Goal: Use online tool/utility: Utilize a website feature to perform a specific function

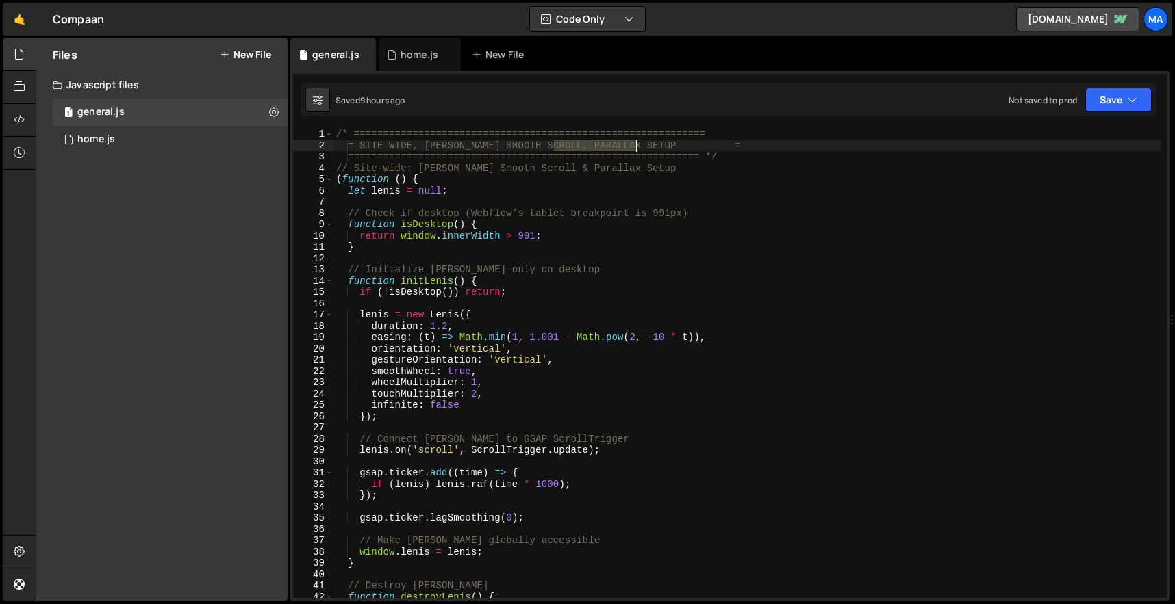
drag, startPoint x: 553, startPoint y: 148, endPoint x: 637, endPoint y: 144, distance: 83.6
click at [637, 144] on div "/* ============================================================ = SITE WIDE, [P…" at bounding box center [747, 375] width 828 height 492
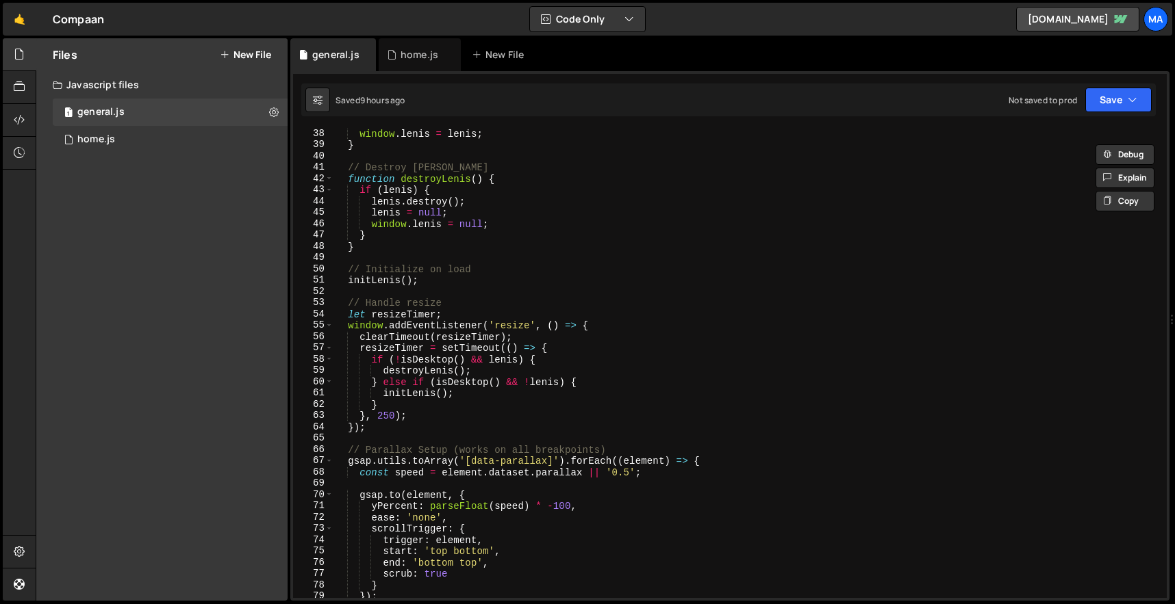
scroll to position [424, 0]
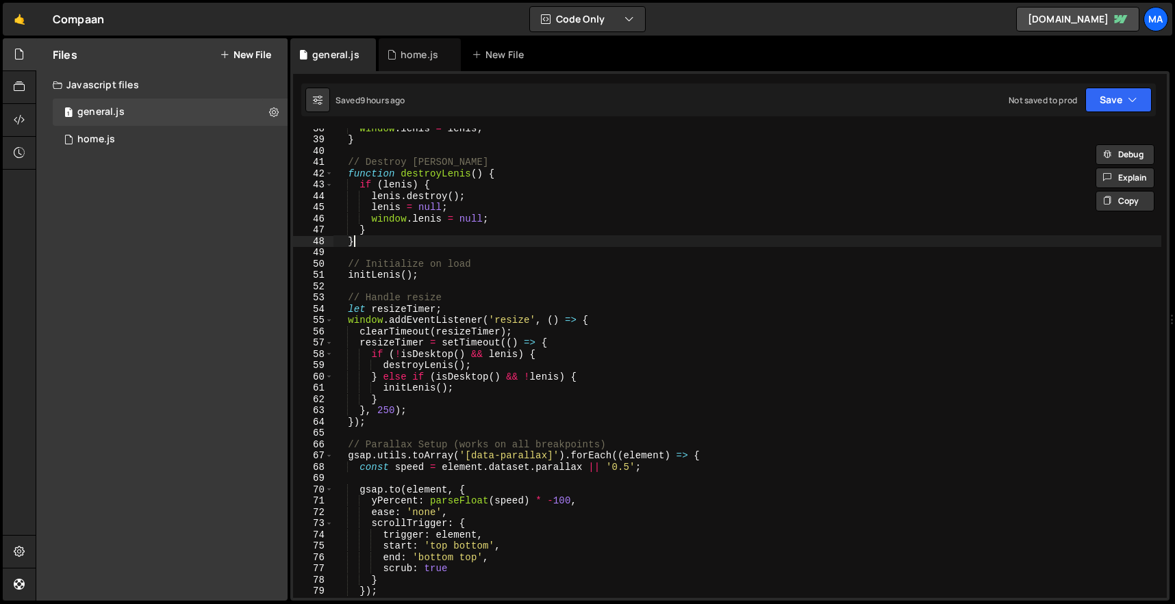
click at [732, 240] on div "window . [PERSON_NAME] = [PERSON_NAME] ; } // Destroy [PERSON_NAME] function de…" at bounding box center [747, 369] width 828 height 492
type textarea "}"
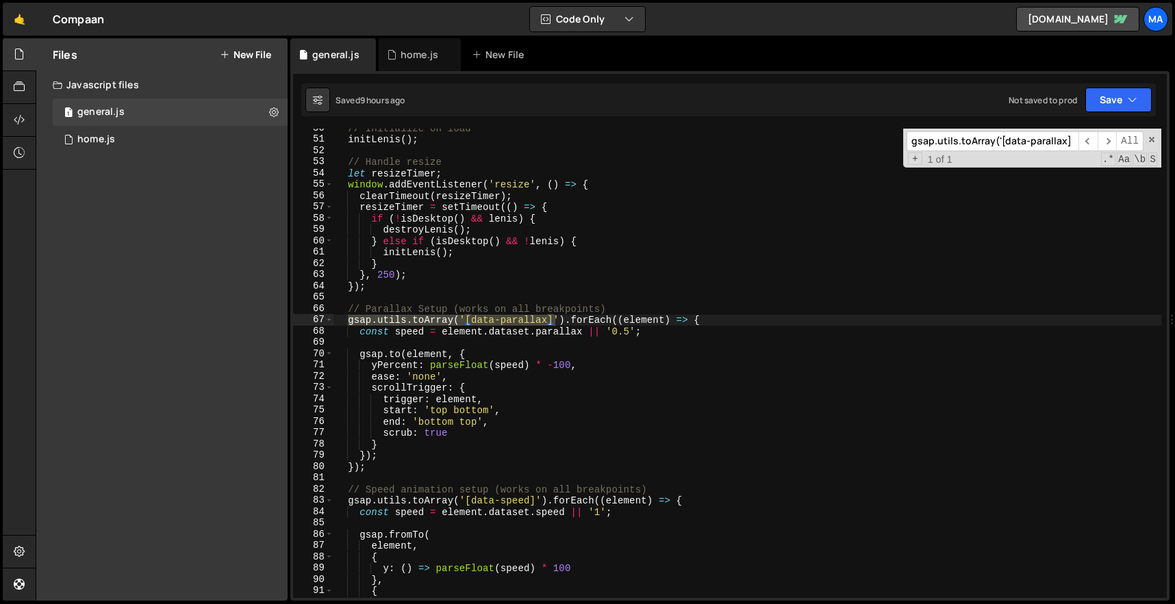
scroll to position [573, 0]
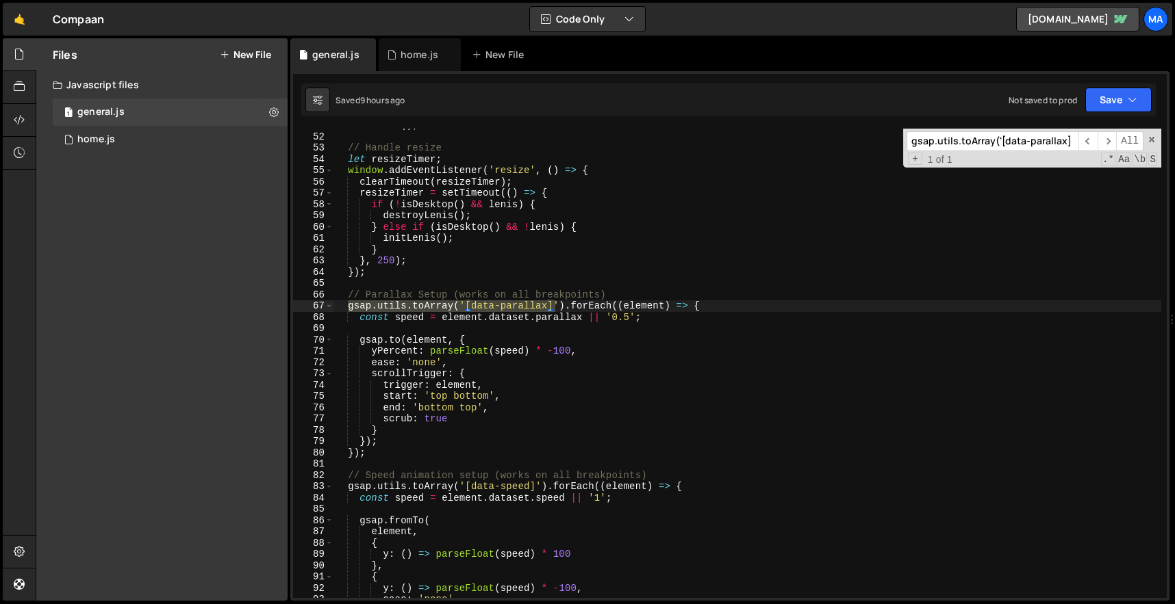
type input "gsap.utils.toArray('[data-parallax]"
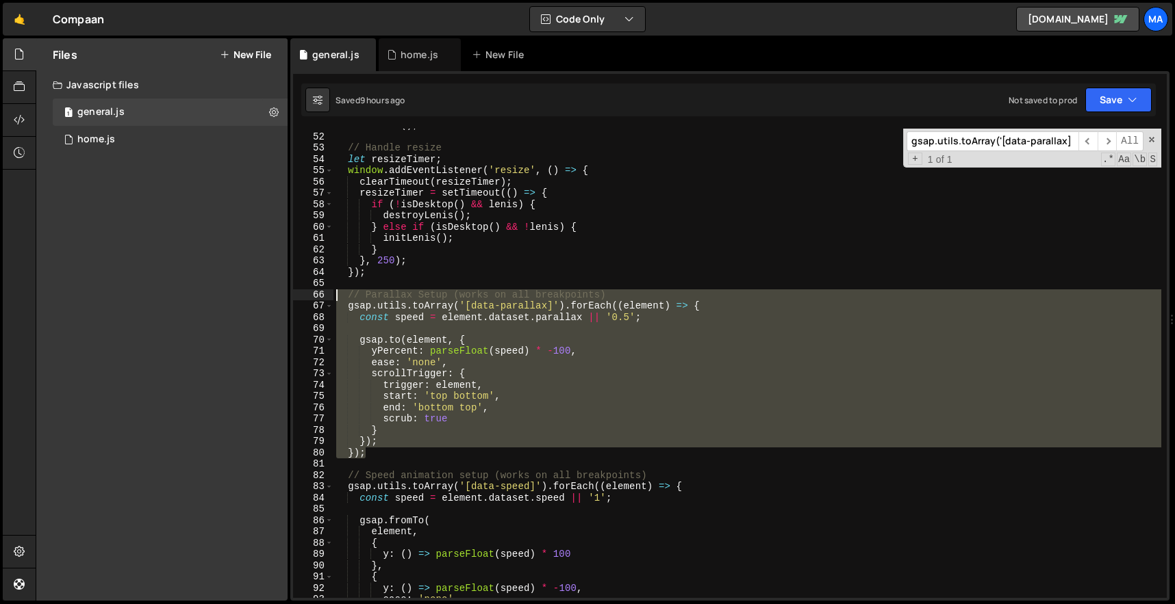
drag, startPoint x: 376, startPoint y: 453, endPoint x: 327, endPoint y: 292, distance: 168.9
click at [327, 291] on div "}); 51 52 53 54 55 56 57 58 59 60 61 62 63 64 65 66 67 68 69 70 71 72 73 74 75 …" at bounding box center [729, 364] width 873 height 470
paste textarea "});"
type textarea "});"
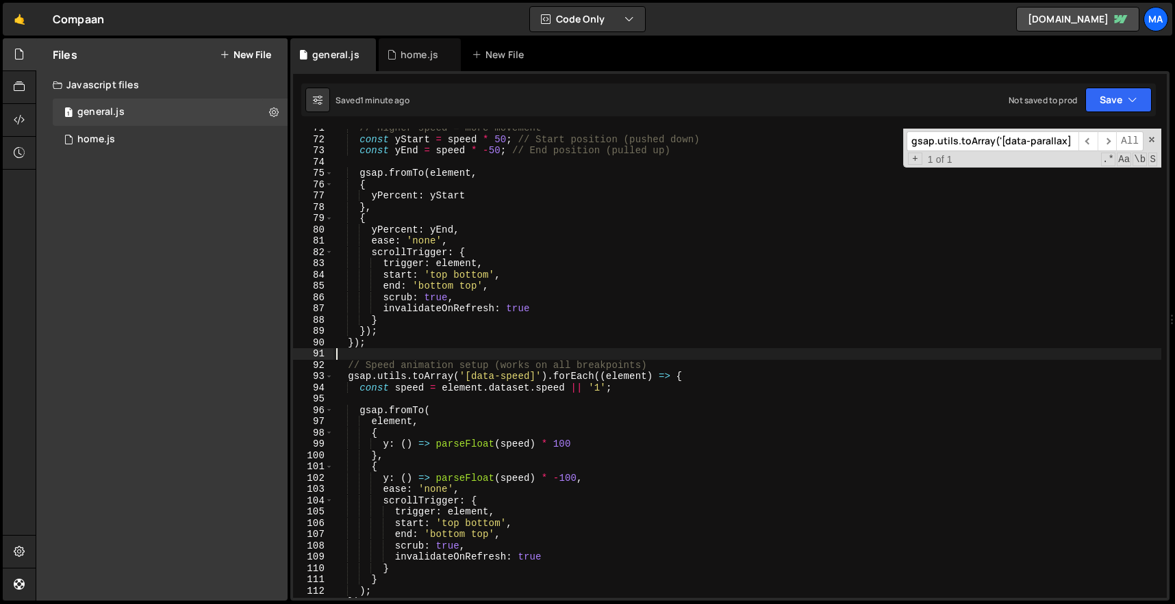
scroll to position [895, 0]
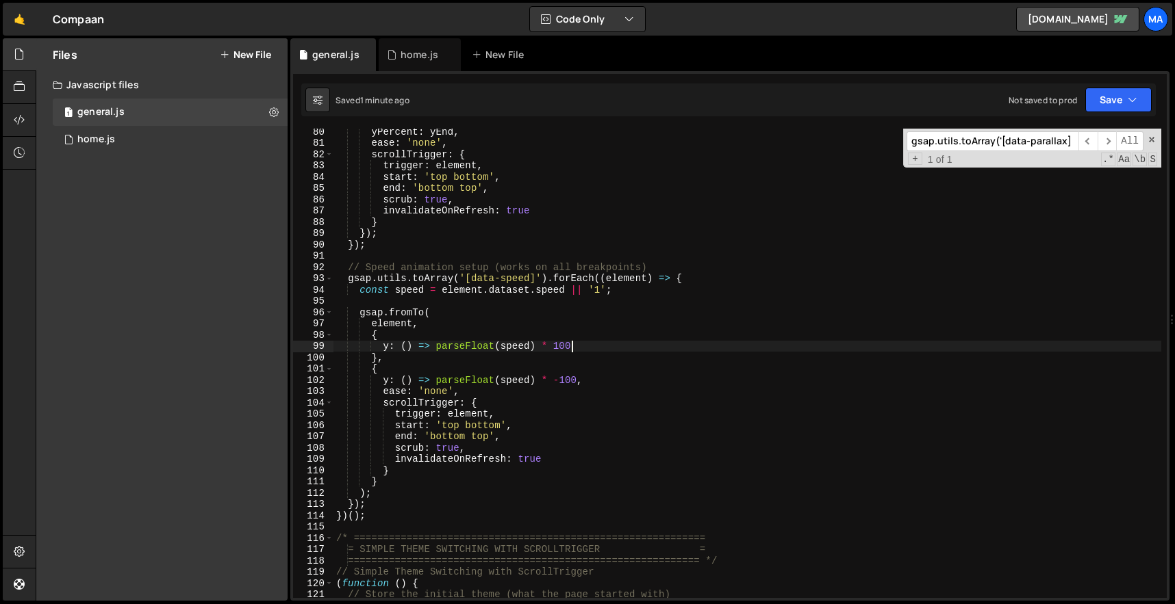
click at [641, 342] on div "yPercent : yEnd , ease : 'none' , scrollTrigger : { trigger : element , start :…" at bounding box center [747, 372] width 828 height 492
click at [1154, 139] on span at bounding box center [1152, 140] width 10 height 10
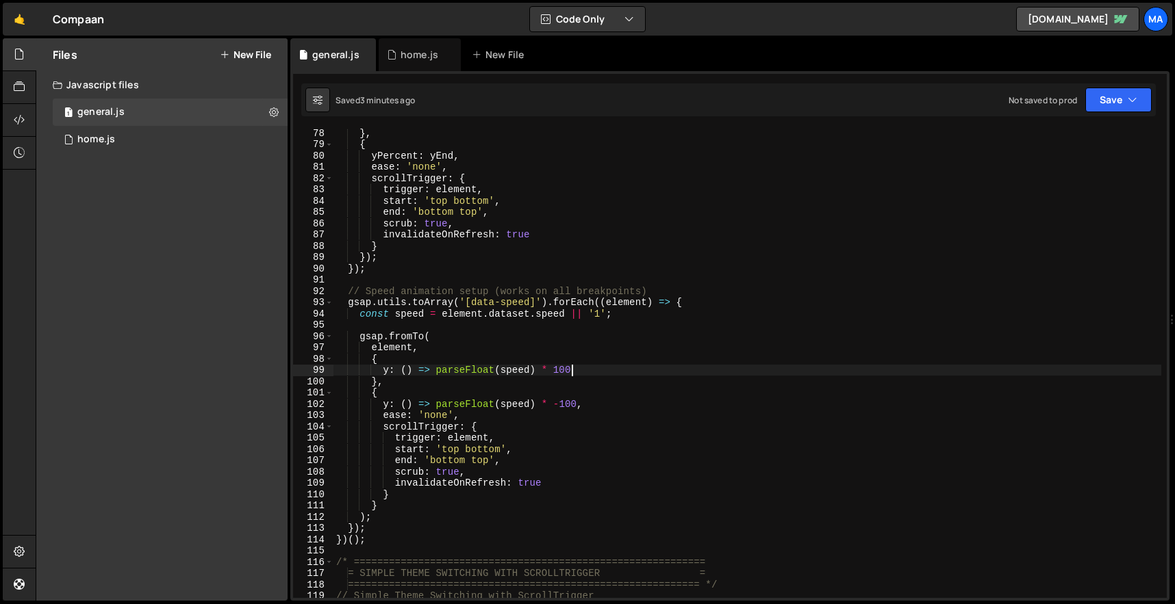
scroll to position [907, 0]
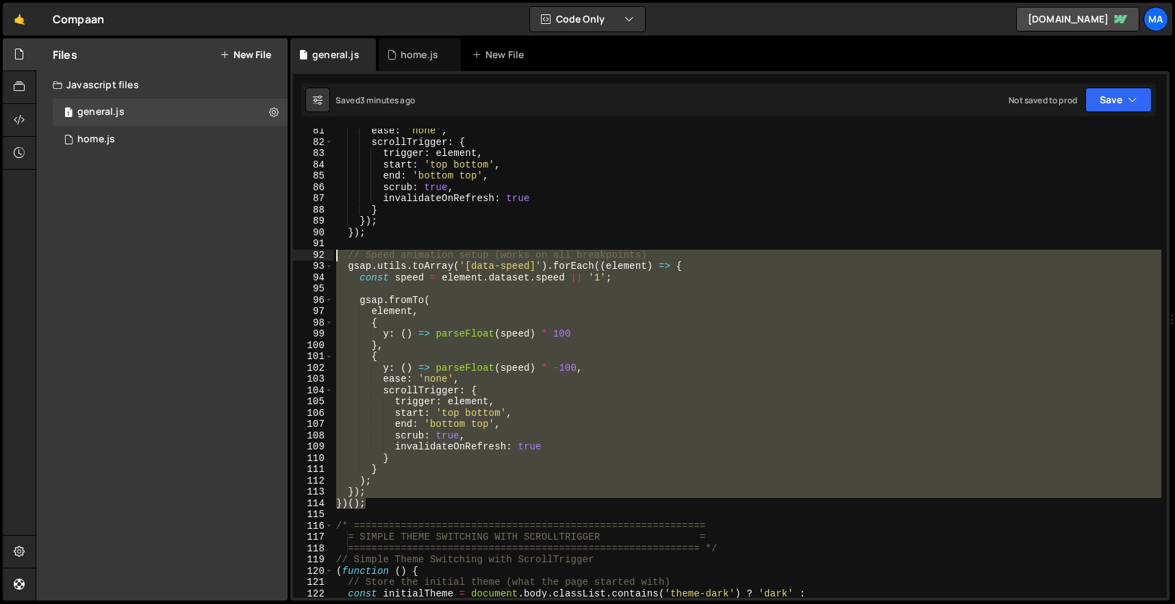
drag, startPoint x: 371, startPoint y: 502, endPoint x: 311, endPoint y: 252, distance: 257.7
click at [311, 252] on div "y: () => parseFloat(speed) * 100 81 82 83 84 85 86 87 88 89 90 91 92 93 94 95 9…" at bounding box center [729, 364] width 873 height 470
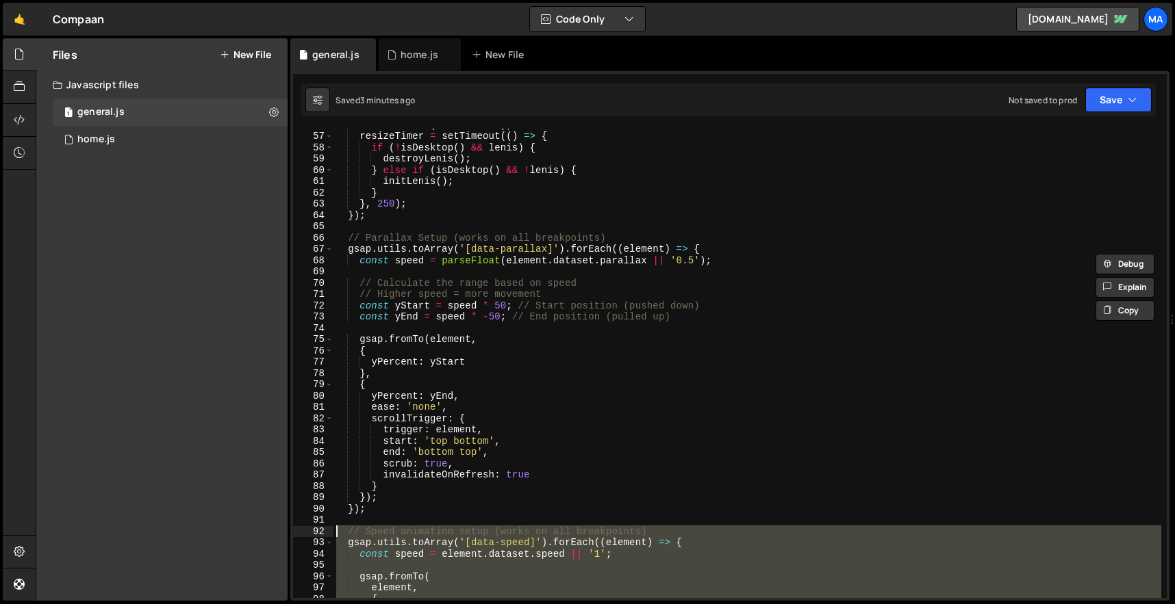
scroll to position [640, 0]
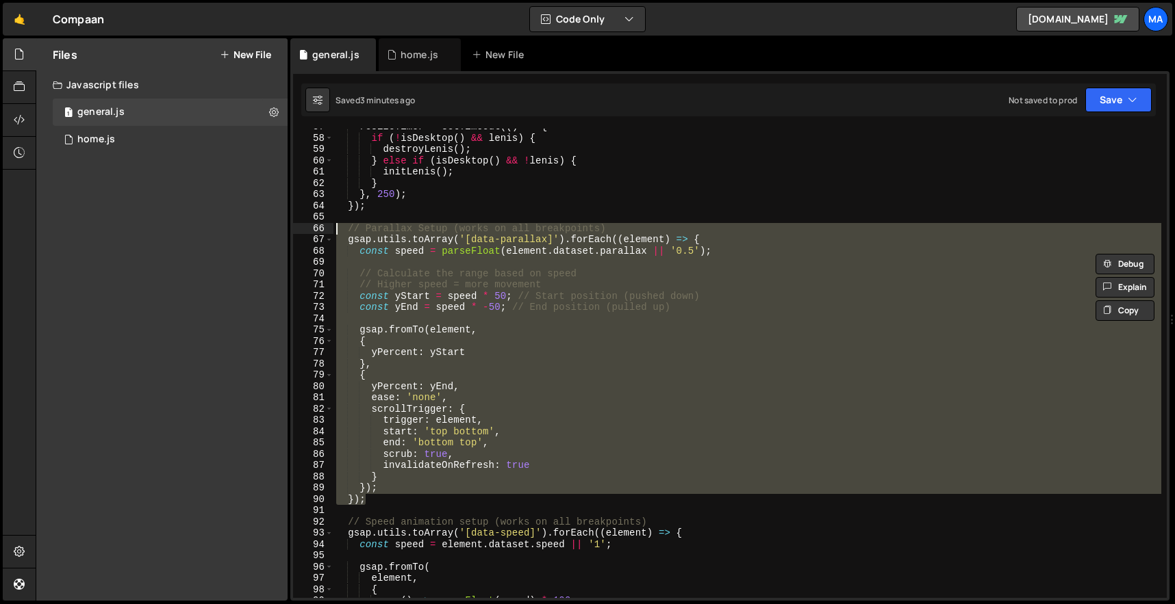
drag, startPoint x: 368, startPoint y: 499, endPoint x: 307, endPoint y: 223, distance: 282.7
click at [307, 223] on div "// Speed animation setup (works on all breakpoints) gsap.utils.toArray('[data-s…" at bounding box center [729, 364] width 873 height 470
paste textarea "})();"
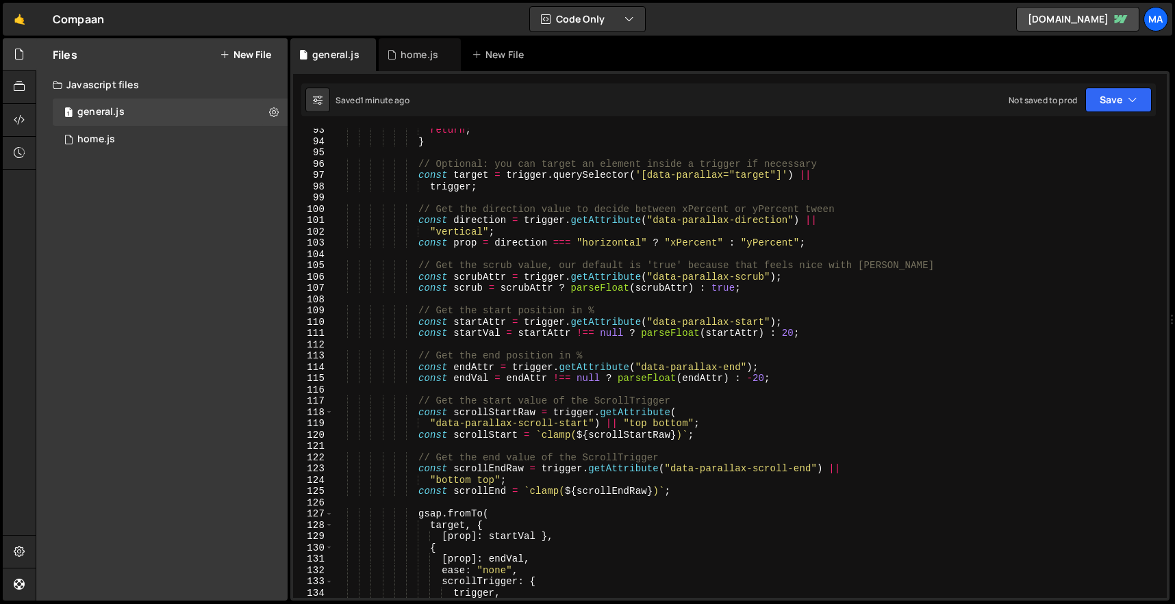
scroll to position [1041, 0]
click at [617, 246] on div "return ; } // Optional: you can target an element inside a trigger if necessary…" at bounding box center [747, 373] width 828 height 492
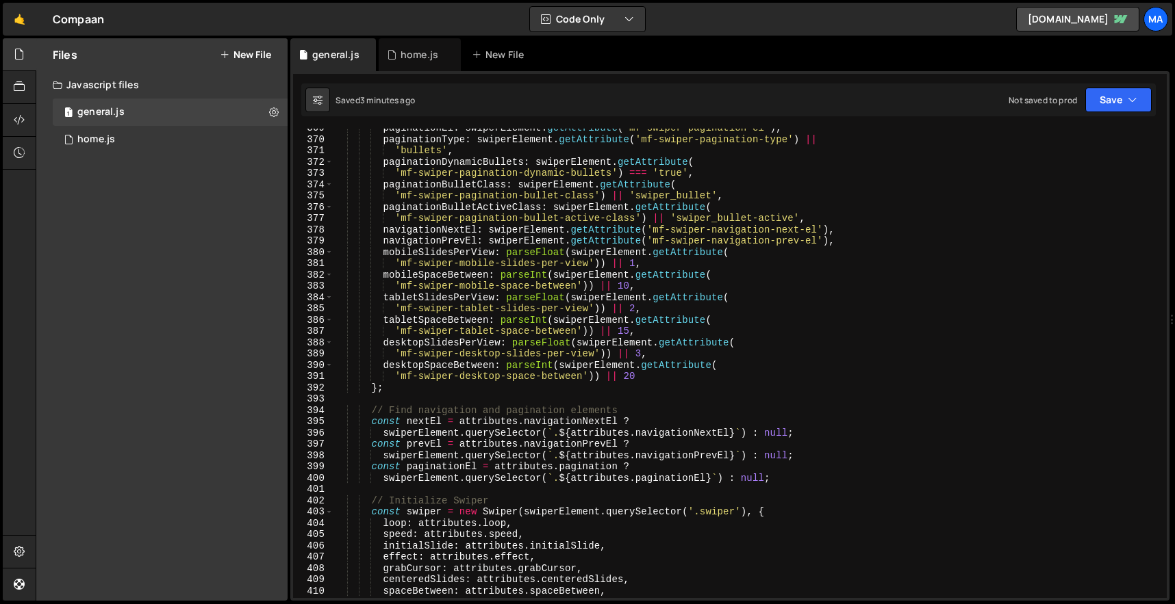
scroll to position [3838, 0]
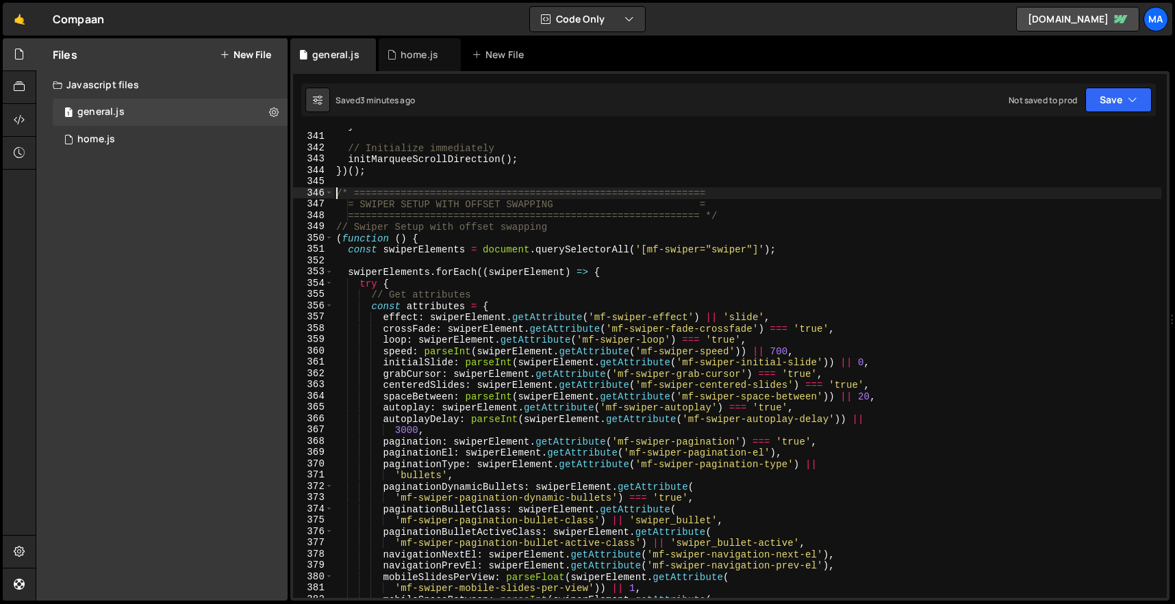
drag, startPoint x: 337, startPoint y: 195, endPoint x: 550, endPoint y: 370, distance: 275.3
click at [542, 357] on div "} // Initialize immediately initMarqueeScrollDirection ( ) ; }) ( ) ; /* ======…" at bounding box center [747, 366] width 828 height 492
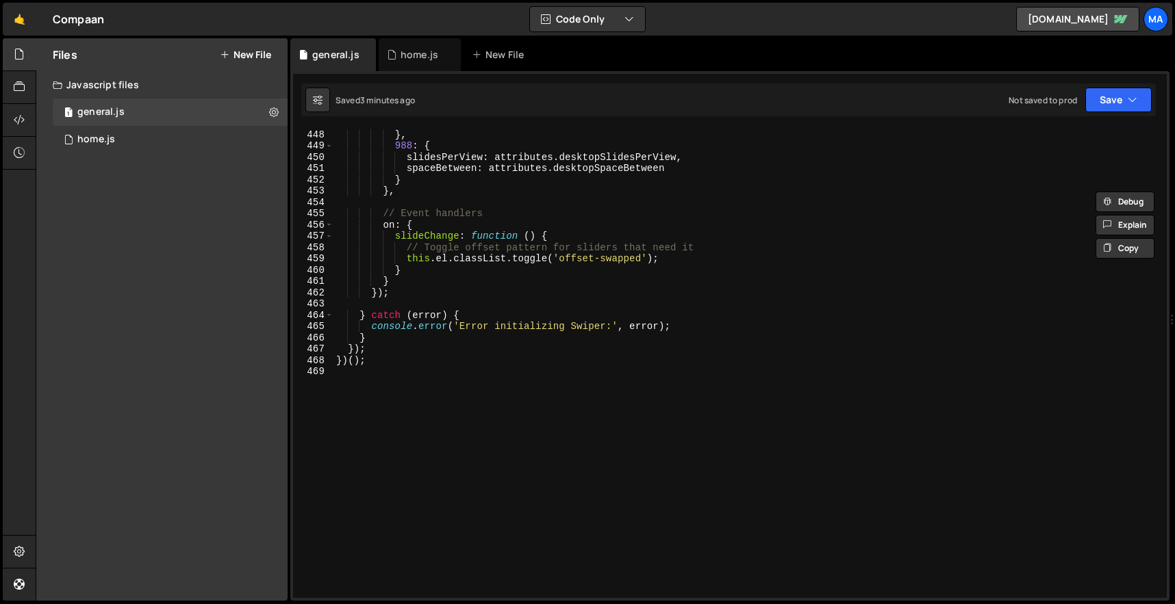
scroll to position [5048, 0]
click at [550, 370] on div "spaceBetween : attributes . tabletSpaceBetween } , 988 : { slidesPerView : attr…" at bounding box center [747, 364] width 828 height 492
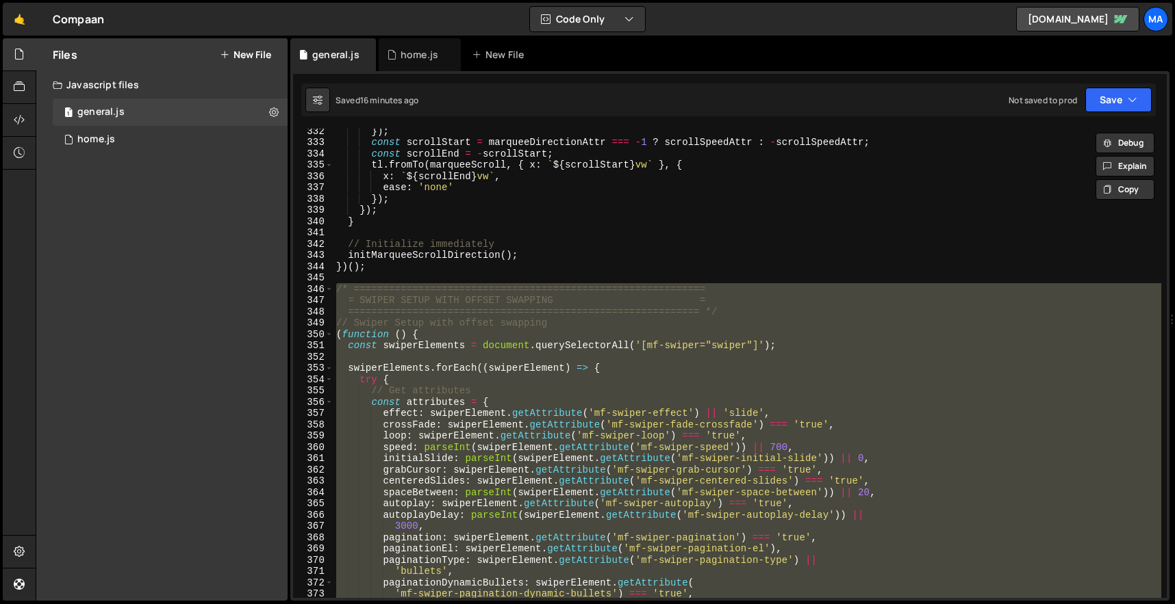
scroll to position [3699, 0]
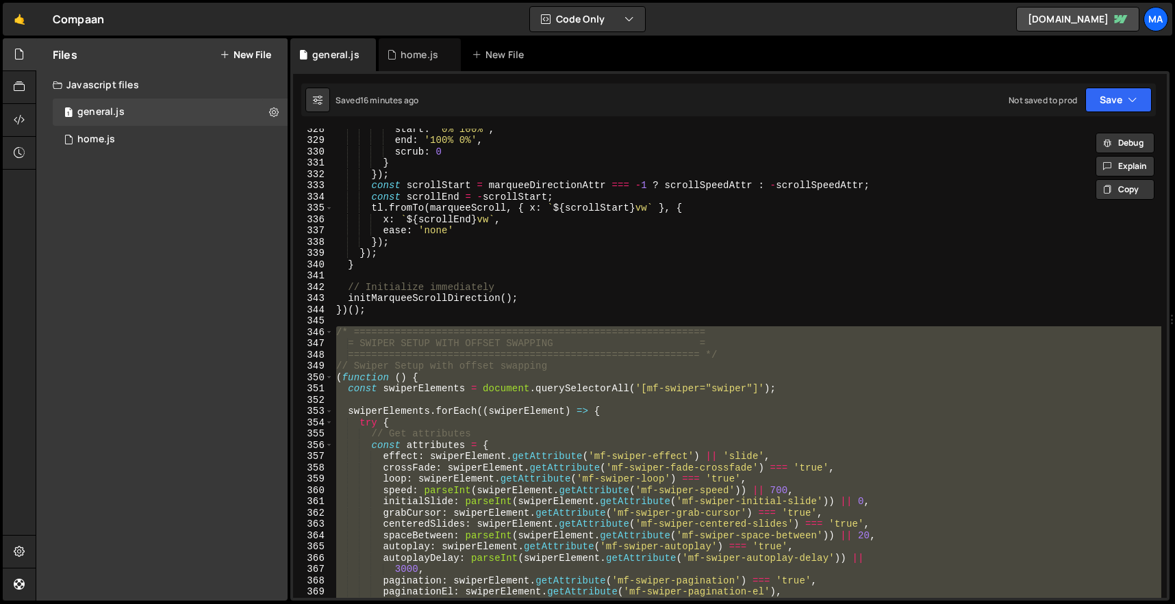
paste textarea
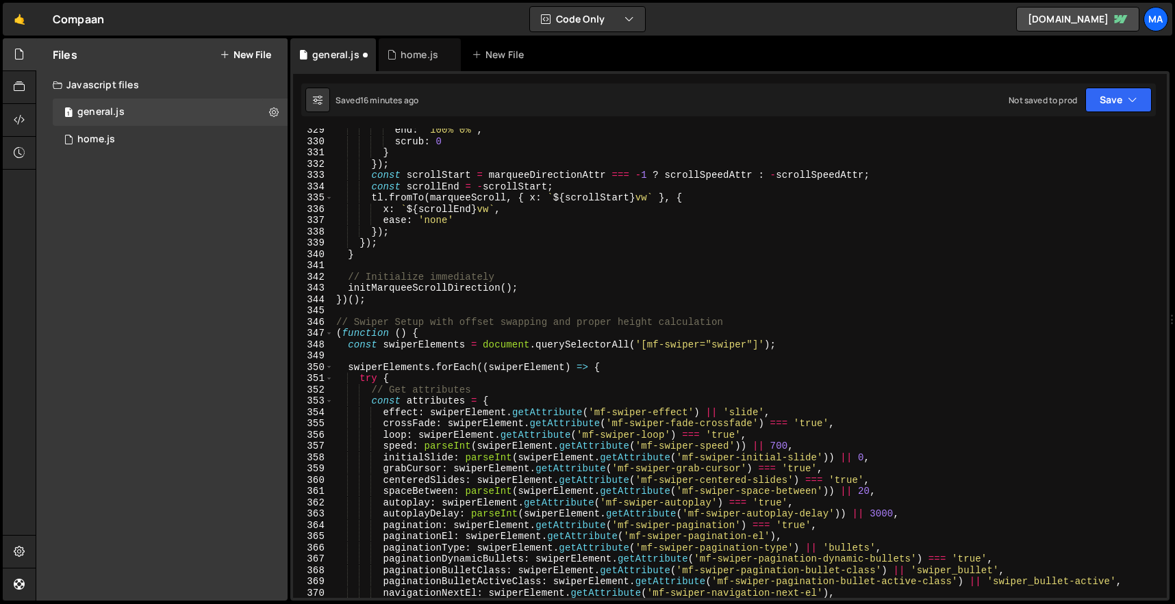
type textarea "})();"
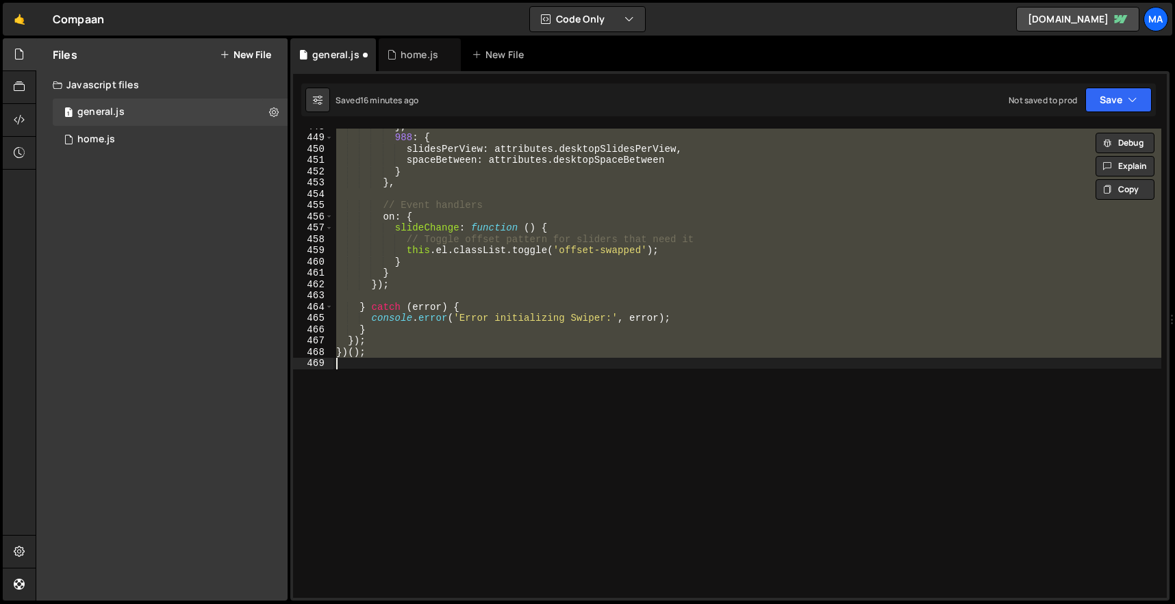
click at [452, 366] on div "} , 988 : { slidesPerView : attributes . desktopSlidesPerView , spaceBetween : …" at bounding box center [747, 364] width 828 height 470
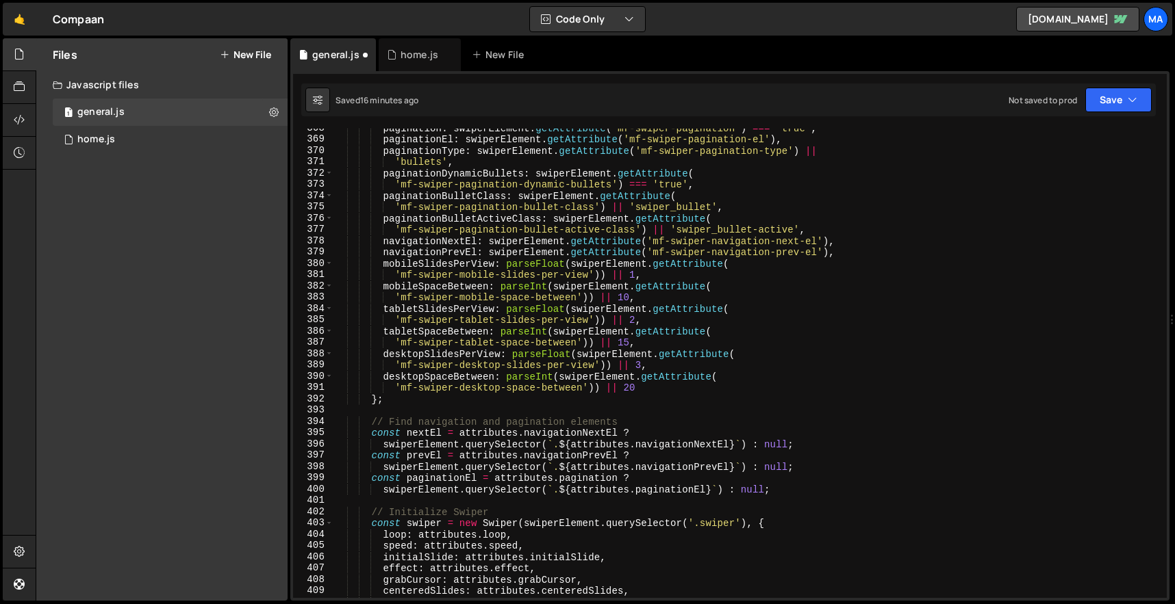
scroll to position [3720, 0]
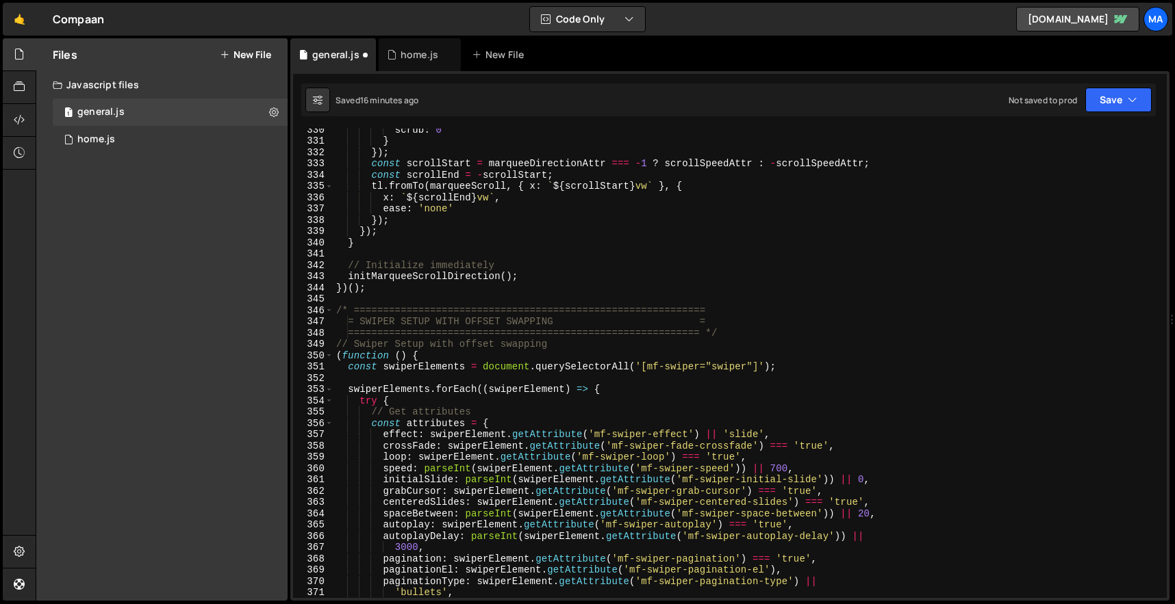
click at [335, 342] on div "scrub : 0 } }) ; const scrollStart = marqueeDirectionAttr === - 1 ? scrollSpeed…" at bounding box center [747, 370] width 828 height 492
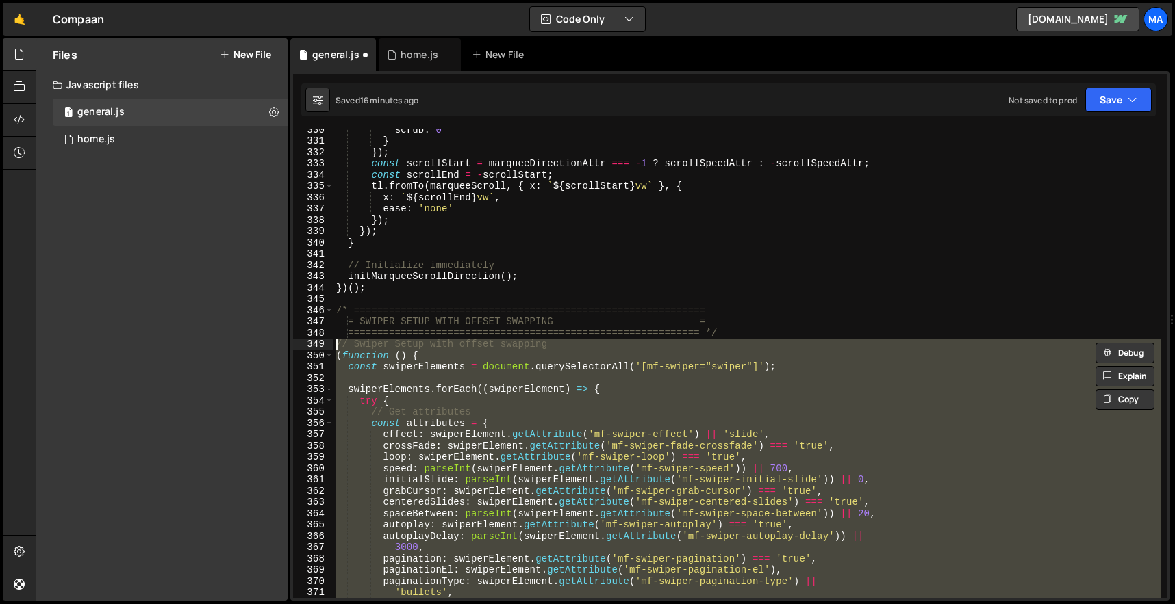
paste textarea "})();"
type textarea "})();"
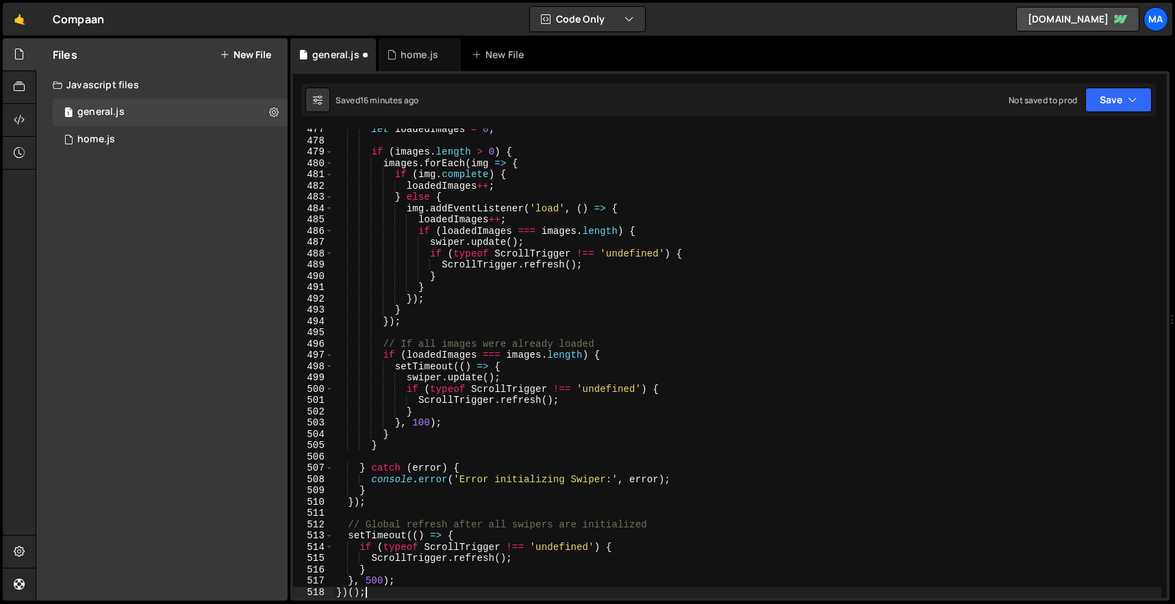
scroll to position [5381, 0]
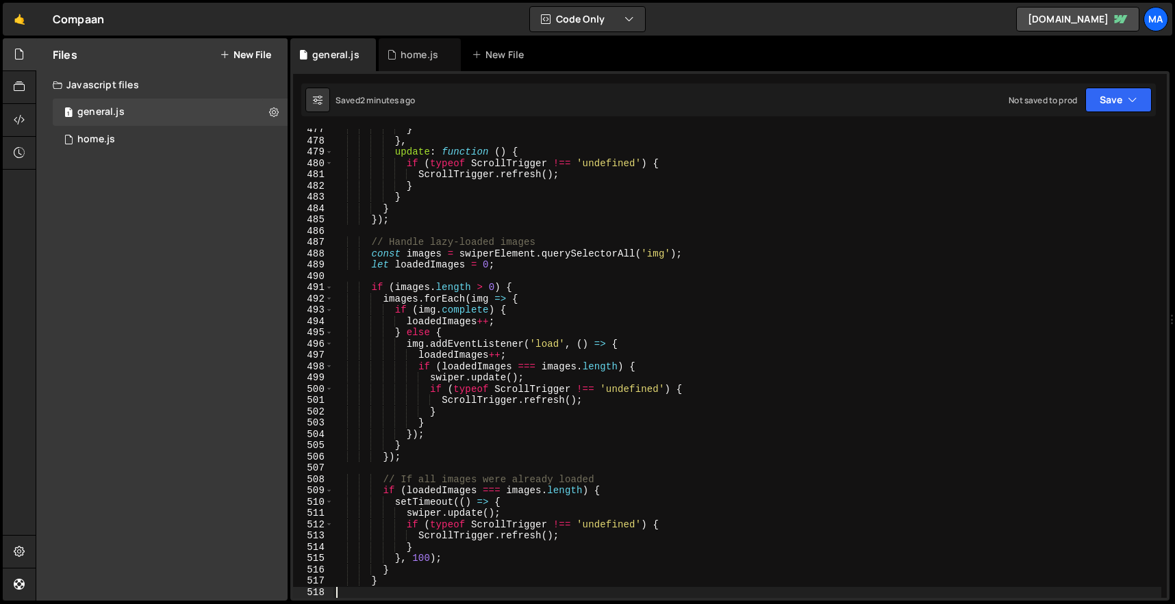
click at [688, 191] on div "} } , update : function ( ) { if ( typeof ScrollTrigger !== 'undefined' ) { Scr…" at bounding box center [747, 370] width 828 height 492
type textarea "})();"
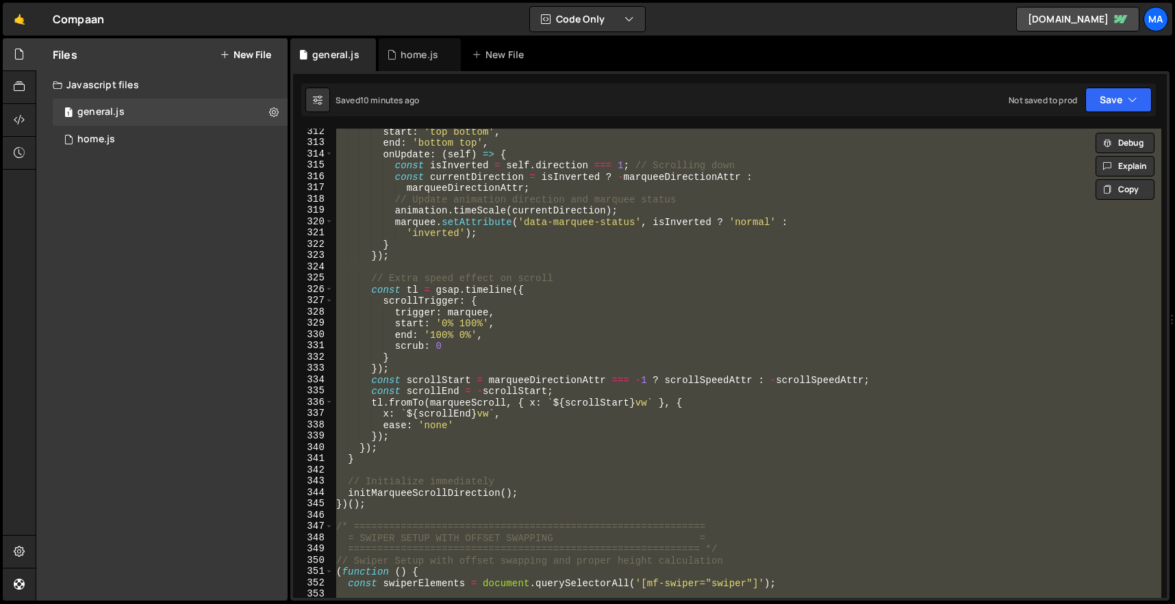
scroll to position [3650, 0]
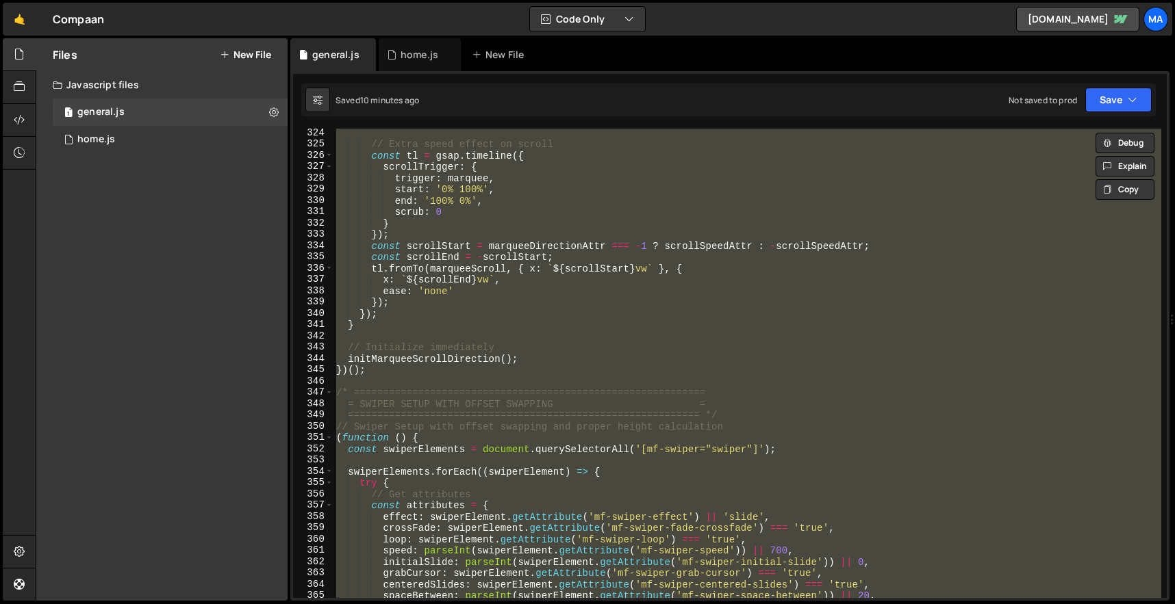
click at [522, 376] on div "// Extra speed effect on scroll const tl = gsap . timeline ({ scrollTrigger : {…" at bounding box center [747, 364] width 828 height 470
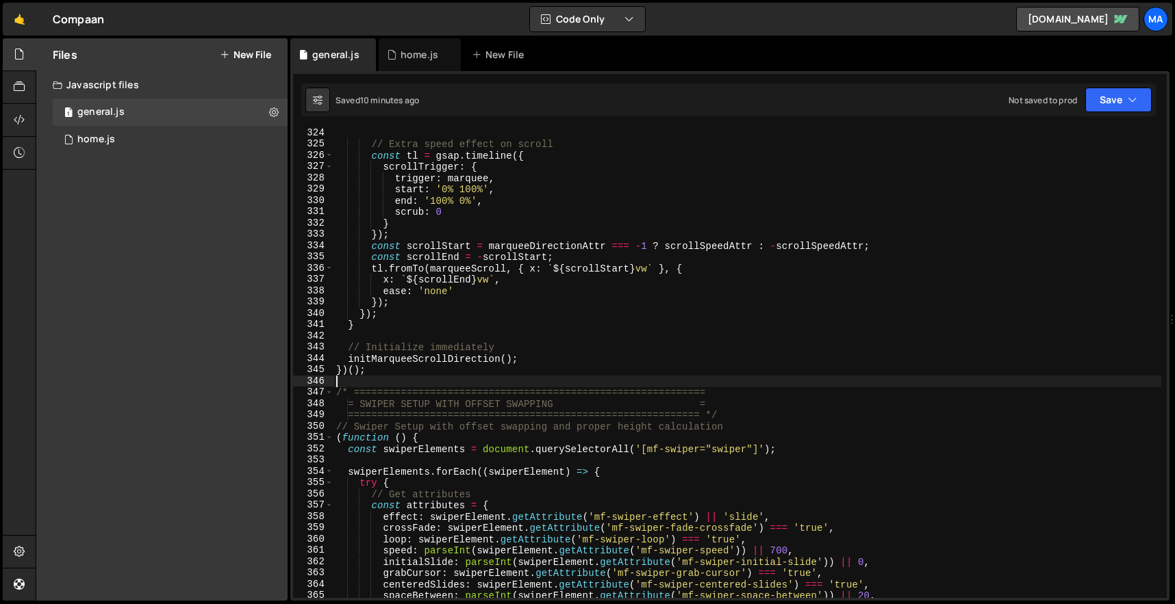
click at [521, 366] on div "// Extra speed effect on scroll const tl = gsap . timeline ({ scrollTrigger : {…" at bounding box center [747, 373] width 828 height 492
type textarea "})();"
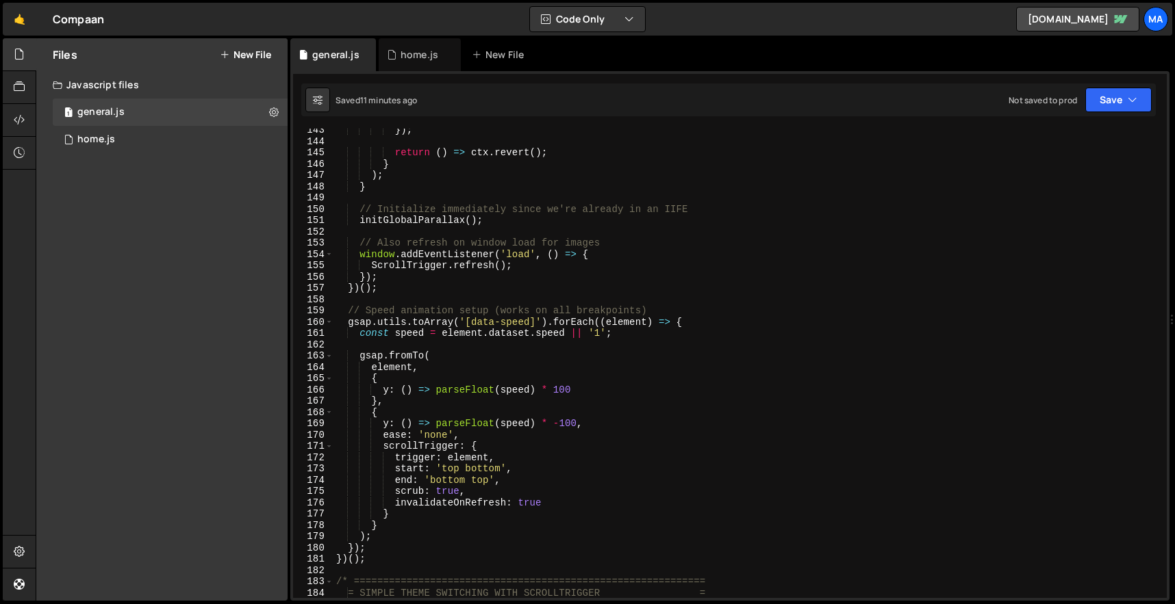
scroll to position [1608, 0]
click at [420, 567] on div "}) ; return ( ) => ctx . revert ( ) ; } ) ; } // Initialize immediately since w…" at bounding box center [747, 371] width 828 height 492
click at [402, 559] on div "}) ; return ( ) => ctx . revert ( ) ; } ) ; } // Initialize immediately since w…" at bounding box center [747, 371] width 828 height 492
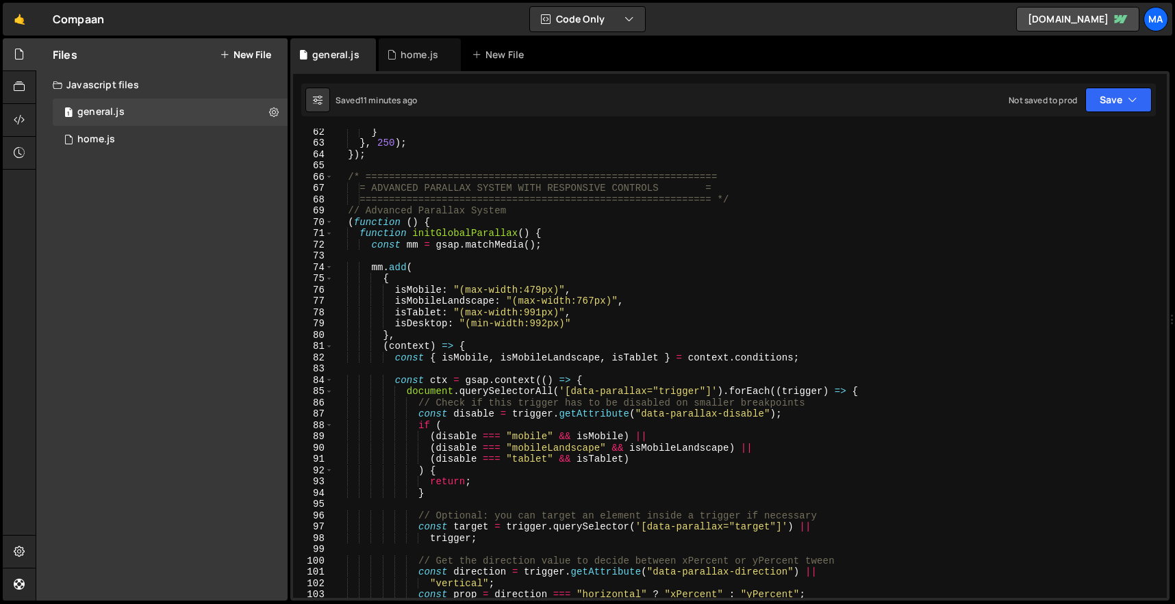
scroll to position [692, 0]
click at [348, 177] on div "} } , 250 ) ; }) ; /* =========================================================…" at bounding box center [747, 371] width 828 height 492
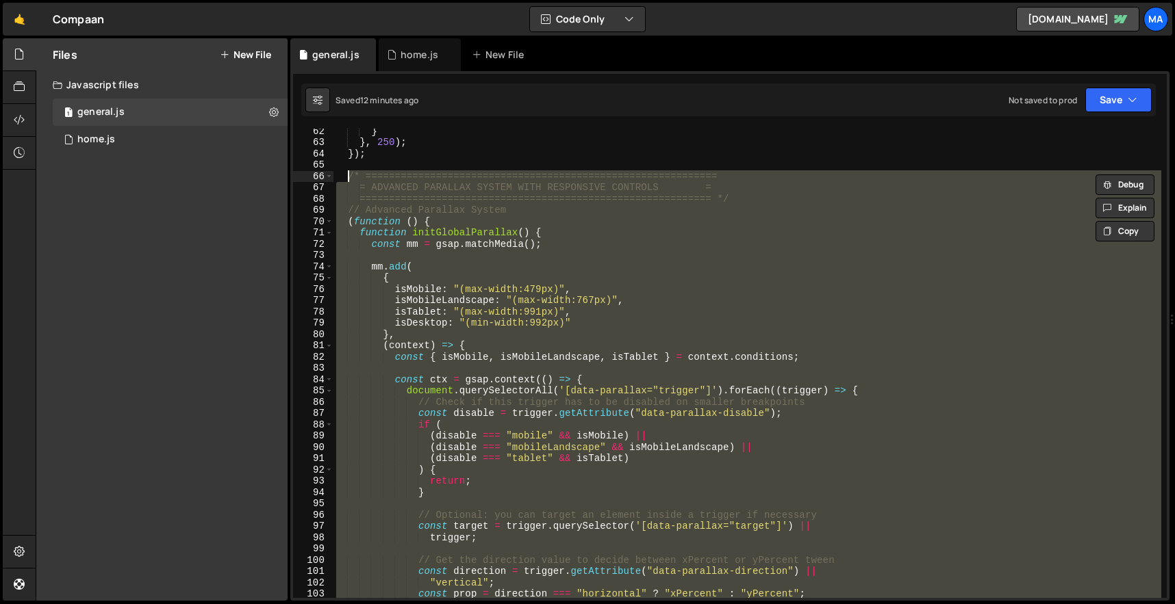
paste textarea "})();"
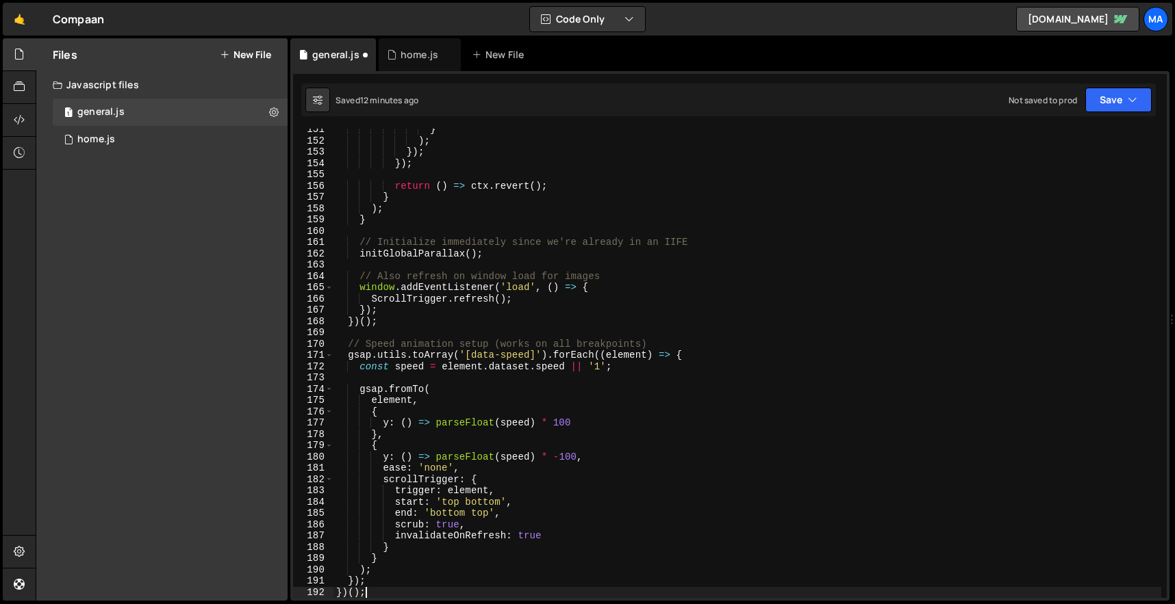
scroll to position [1699, 0]
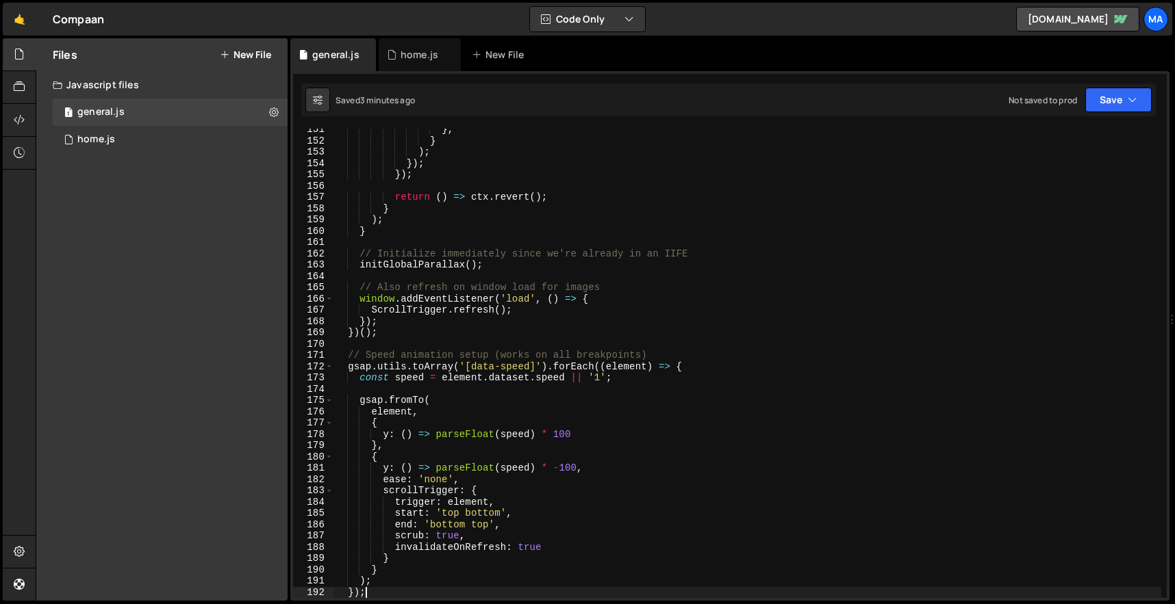
click at [654, 285] on div "} , } ) ; }) ; }) ; return ( ) => ctx . revert ( ) ; } ) ; } // Initialize imme…" at bounding box center [747, 370] width 828 height 492
type textarea "})();"
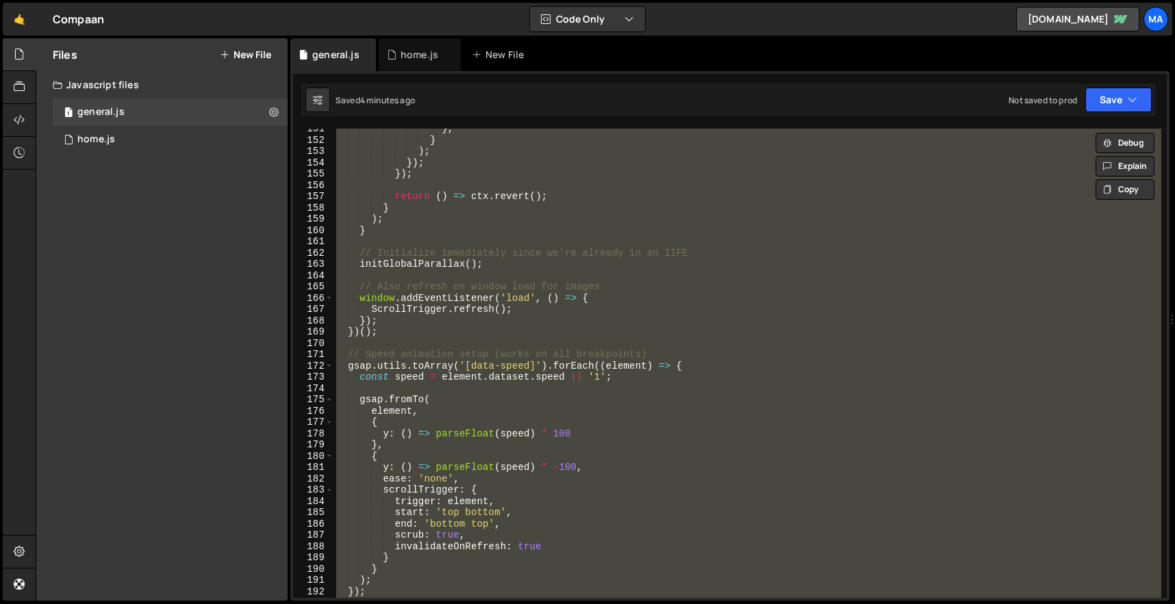
scroll to position [1704, 0]
